Goal: Task Accomplishment & Management: Use online tool/utility

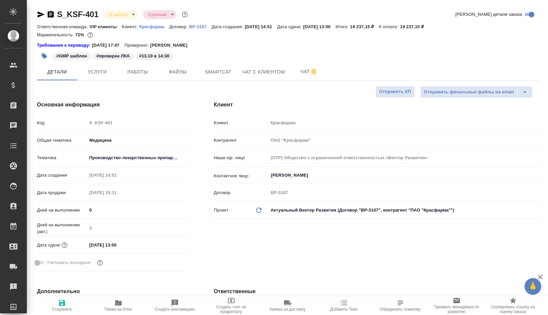
select select "RU"
click at [51, 16] on icon "button" at bounding box center [51, 14] width 6 height 7
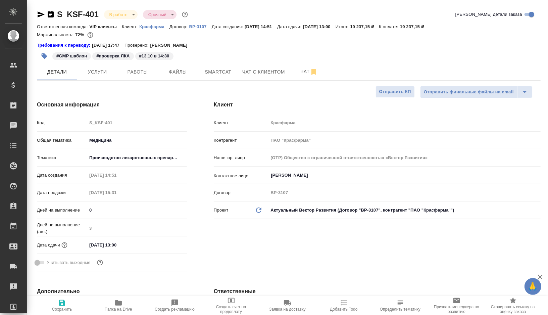
click at [38, 17] on icon "button" at bounding box center [41, 14] width 7 height 6
click at [39, 16] on icon "button" at bounding box center [41, 14] width 7 height 6
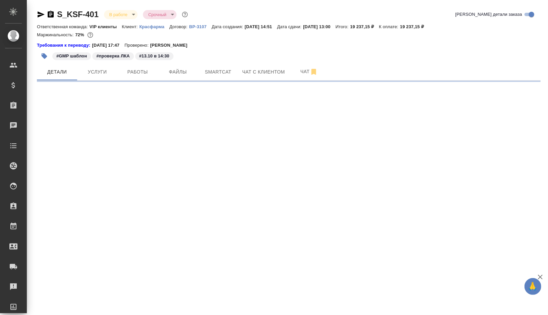
select select "RU"
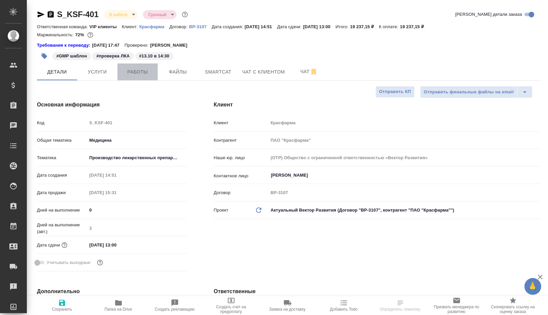
click at [143, 68] on span "Работы" at bounding box center [138, 72] width 32 height 8
type textarea "x"
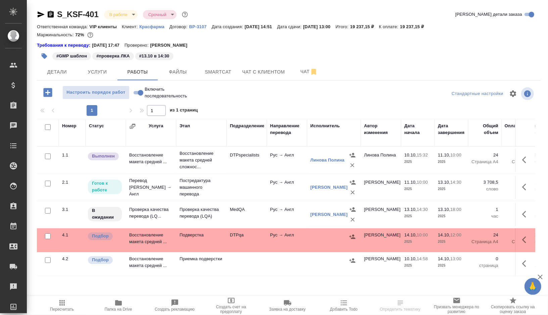
scroll to position [1, 0]
click at [236, 188] on td at bounding box center [247, 188] width 40 height 24
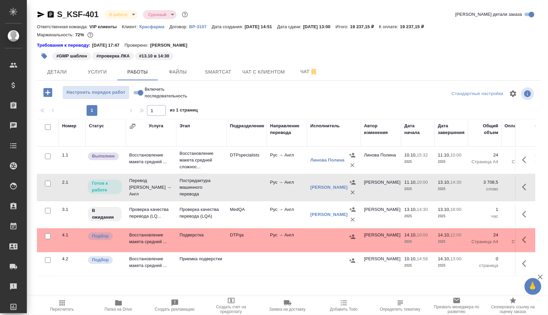
click at [236, 188] on td at bounding box center [247, 188] width 40 height 24
click at [258, 220] on td "MedQA" at bounding box center [247, 215] width 40 height 24
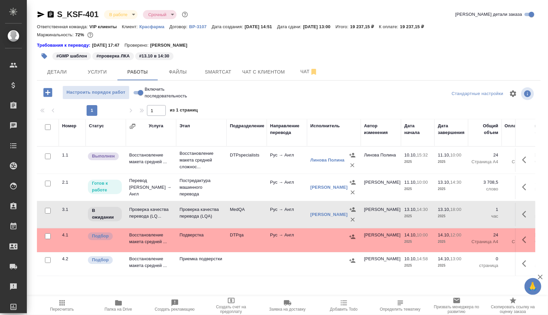
click at [258, 220] on td "MedQA" at bounding box center [247, 215] width 40 height 24
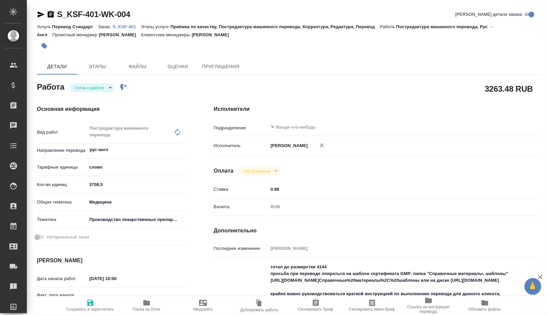
type textarea "x"
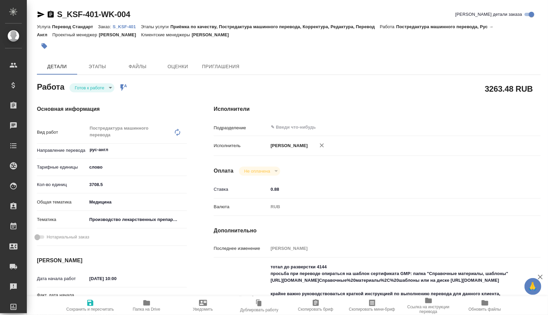
type textarea "x"
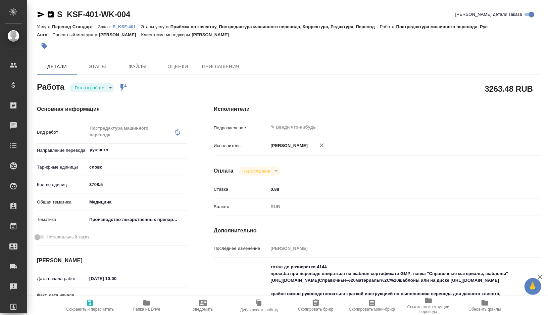
type textarea "x"
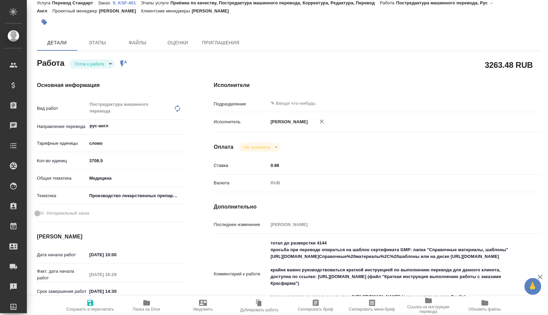
type textarea "x"
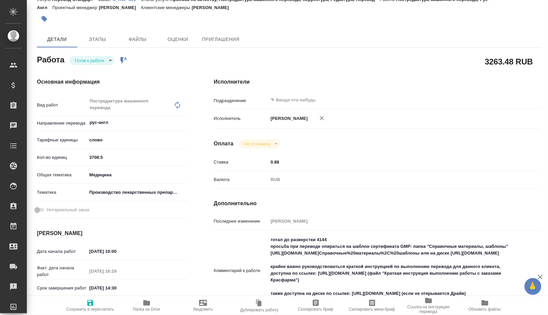
type textarea "x"
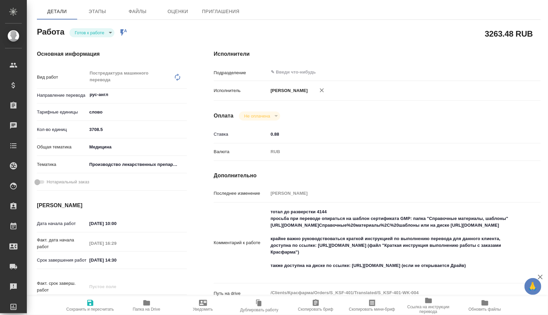
type textarea "x"
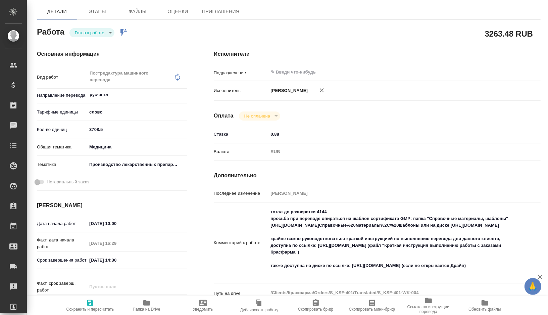
type textarea "x"
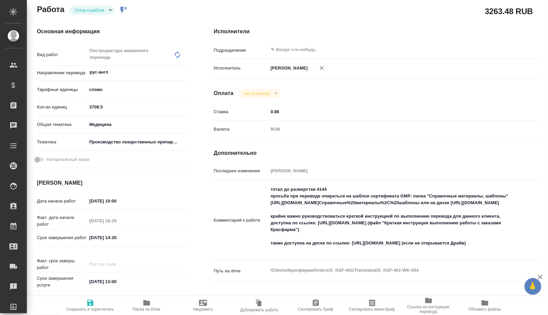
scroll to position [84, 0]
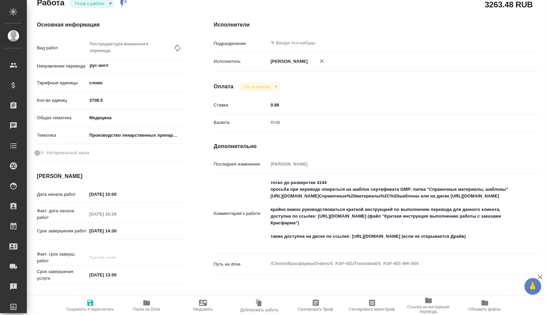
type textarea "x"
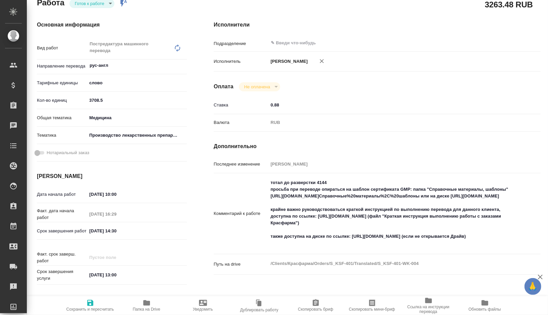
type textarea "x"
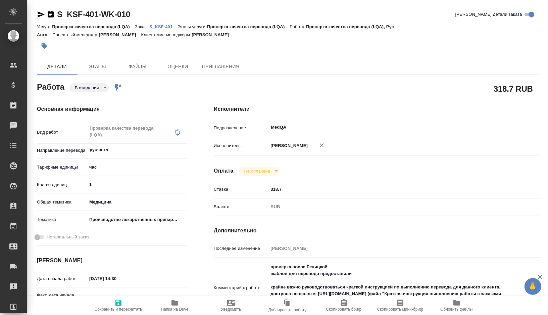
type textarea "x"
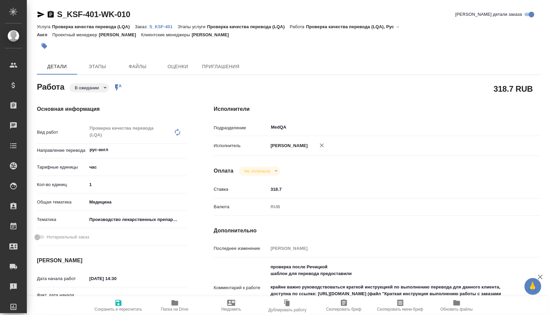
type textarea "x"
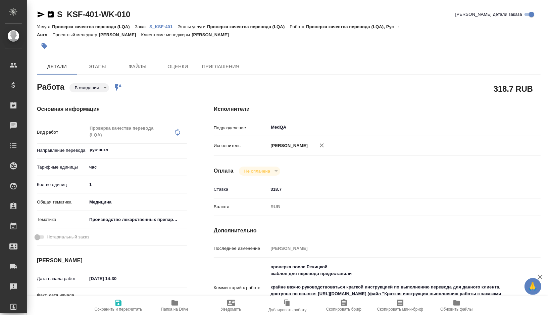
type textarea "x"
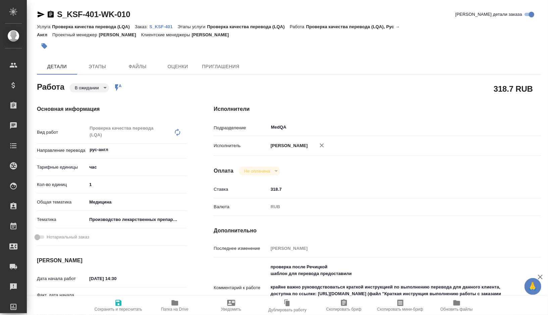
type textarea "x"
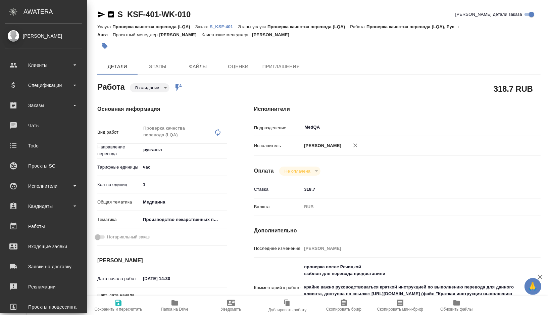
type textarea "x"
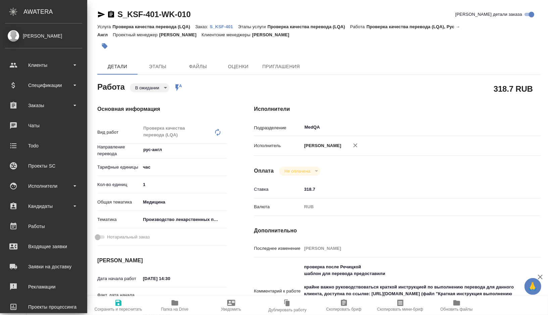
type textarea "x"
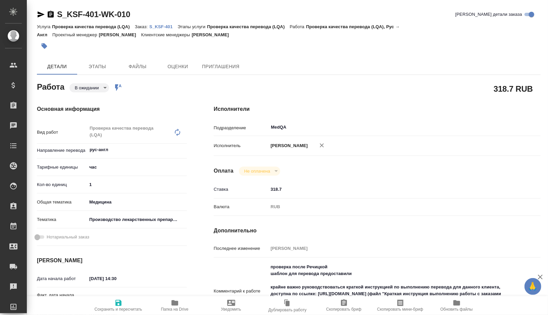
type textarea "x"
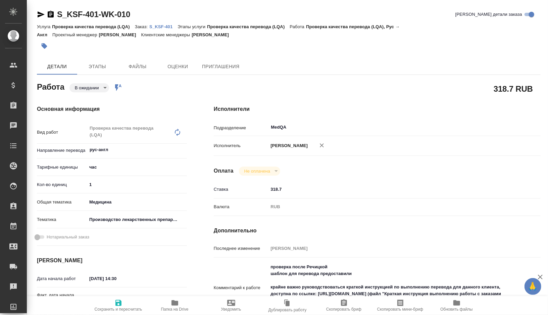
type textarea "x"
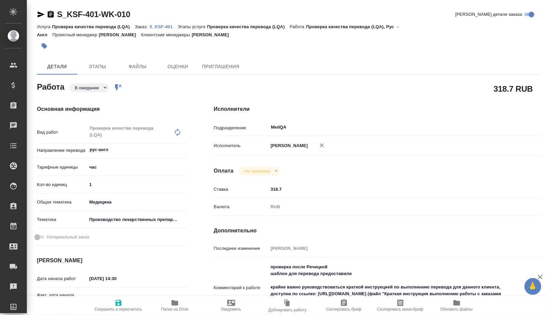
type textarea "x"
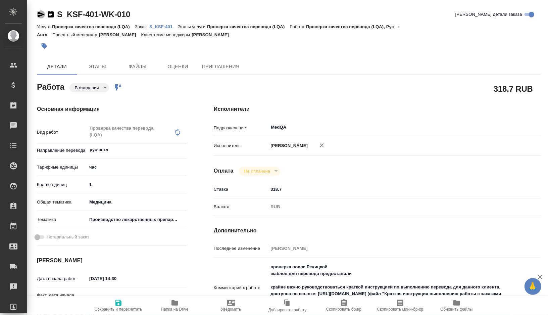
click at [40, 14] on icon "button" at bounding box center [41, 14] width 7 height 6
